Goal: Find specific page/section: Find specific page/section

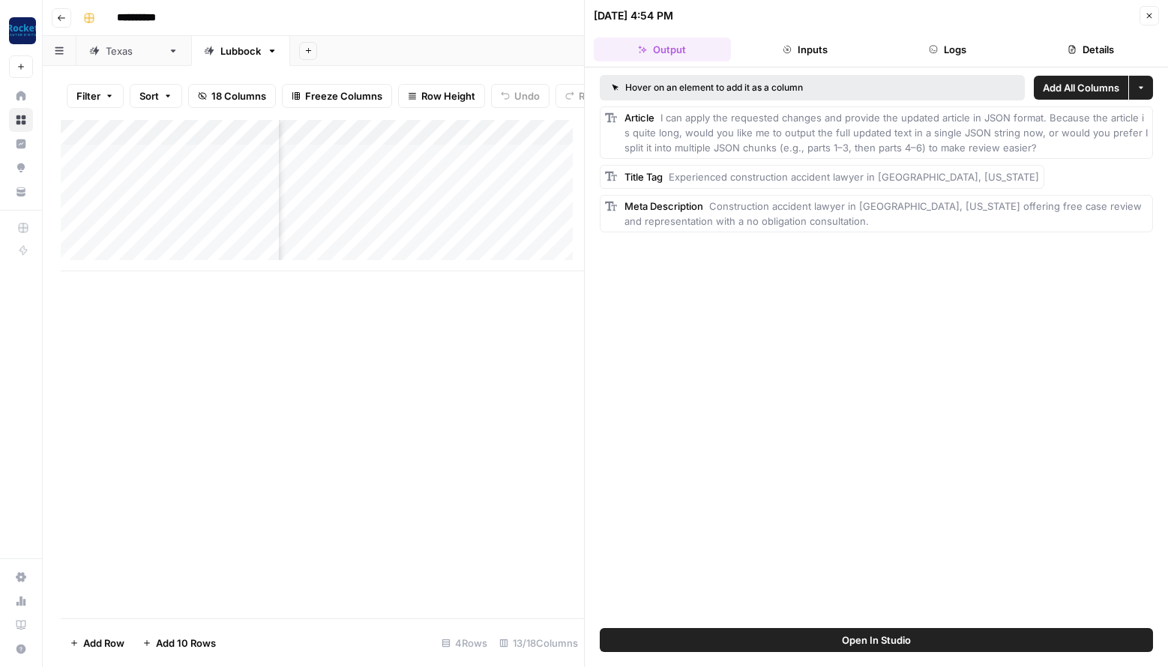
click at [1151, 14] on icon "button" at bounding box center [1149, 15] width 5 height 5
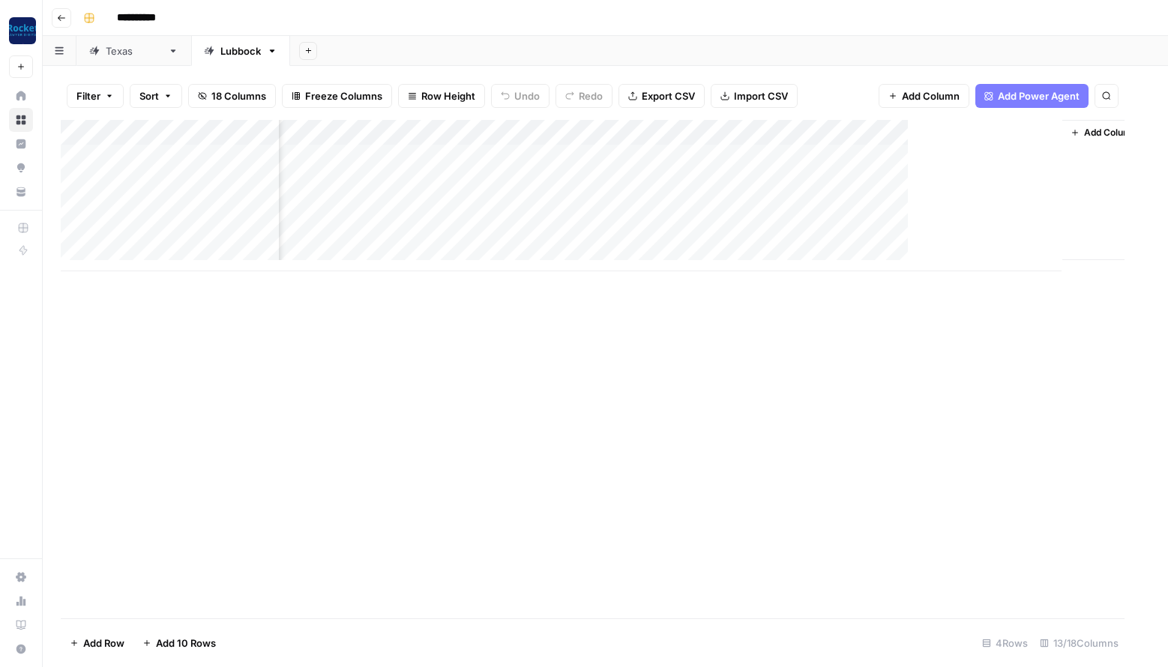
scroll to position [0, 767]
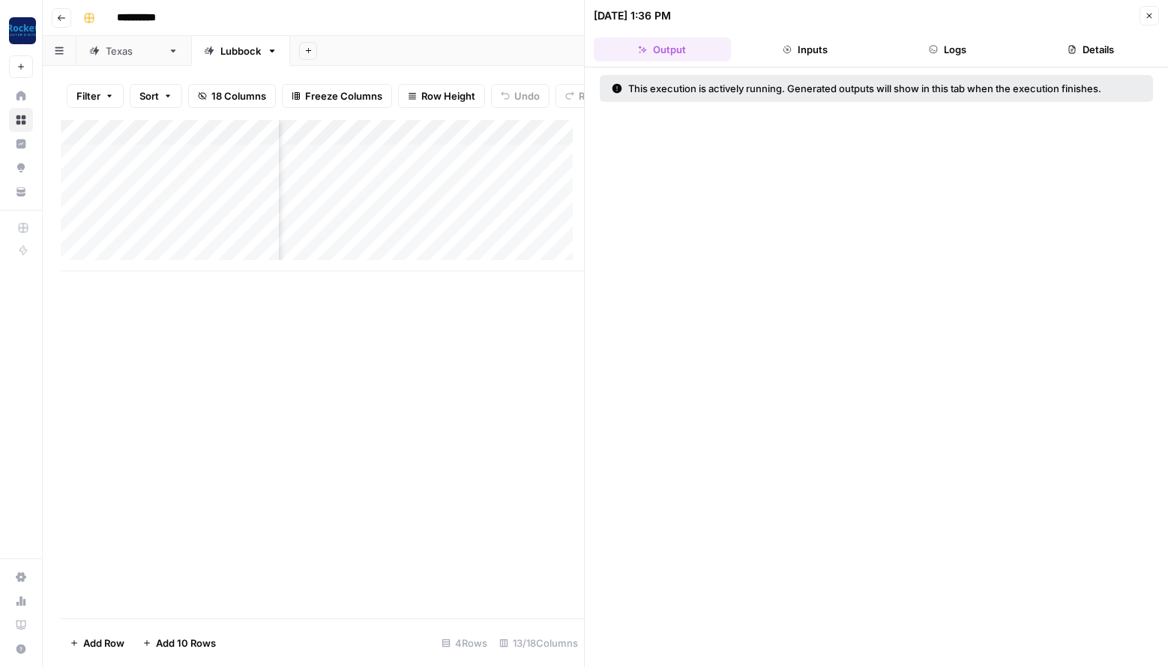
click at [1149, 14] on icon "button" at bounding box center [1149, 15] width 9 height 9
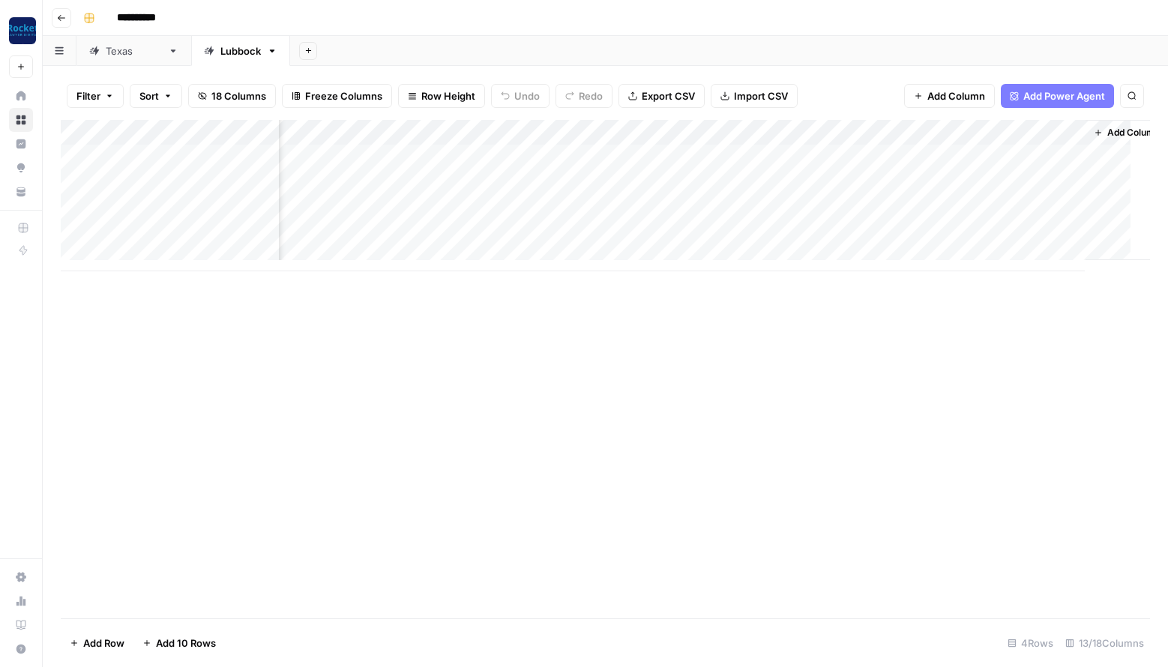
scroll to position [0, 767]
